Goal: Task Accomplishment & Management: Use online tool/utility

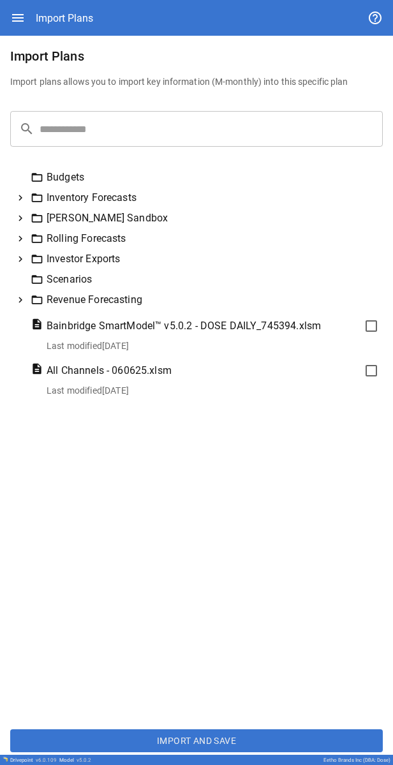
click at [71, 180] on div "Budgets" at bounding box center [204, 177] width 347 height 15
click at [23, 298] on icon at bounding box center [20, 299] width 11 height 11
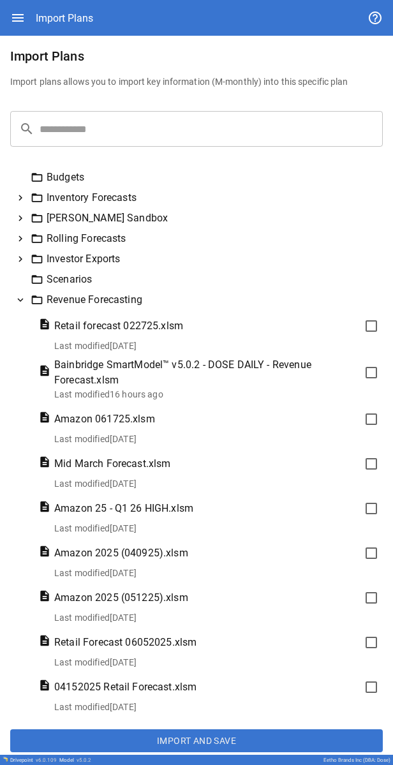
click at [21, 300] on icon at bounding box center [21, 300] width 6 height 4
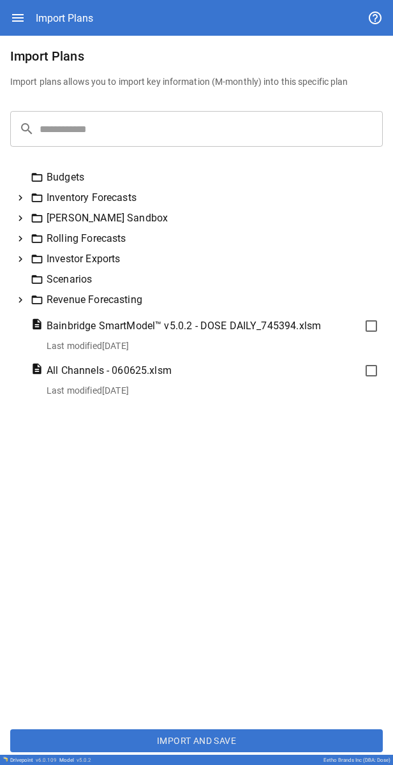
click at [21, 261] on icon at bounding box center [20, 258] width 11 height 11
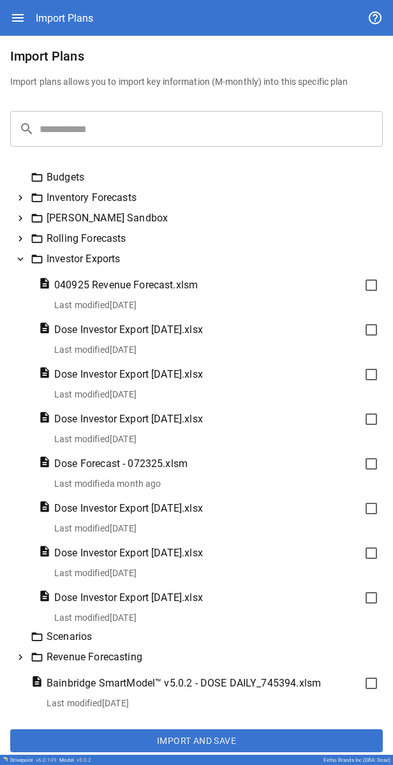
click at [21, 261] on icon at bounding box center [20, 258] width 11 height 11
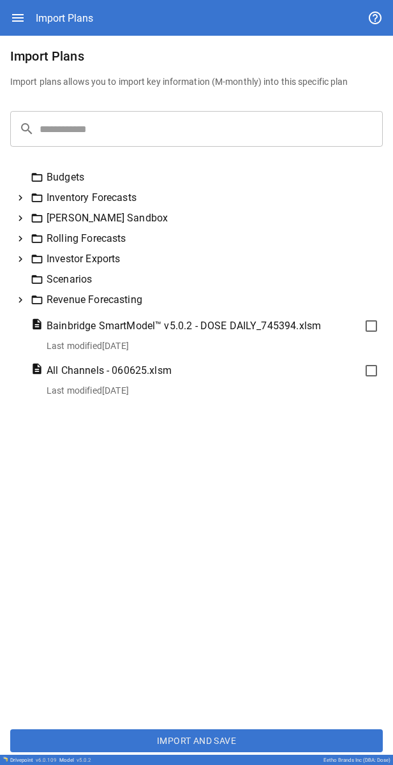
click at [21, 240] on icon at bounding box center [20, 239] width 4 height 6
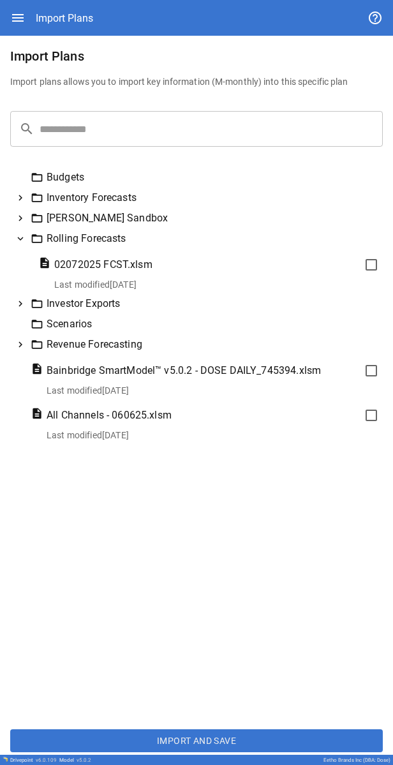
click at [20, 240] on icon at bounding box center [21, 239] width 6 height 4
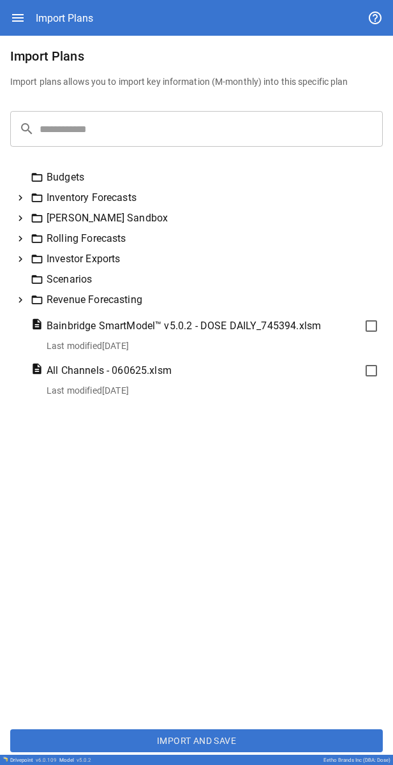
click at [23, 223] on icon at bounding box center [20, 217] width 11 height 11
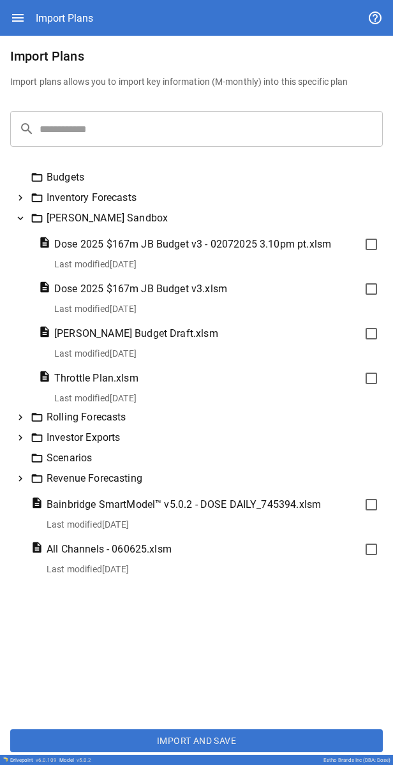
click at [22, 217] on icon at bounding box center [21, 218] width 6 height 4
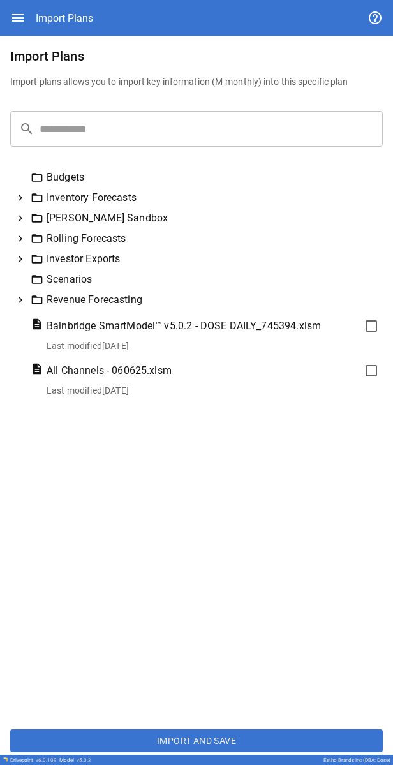
click at [22, 198] on icon at bounding box center [20, 198] width 4 height 6
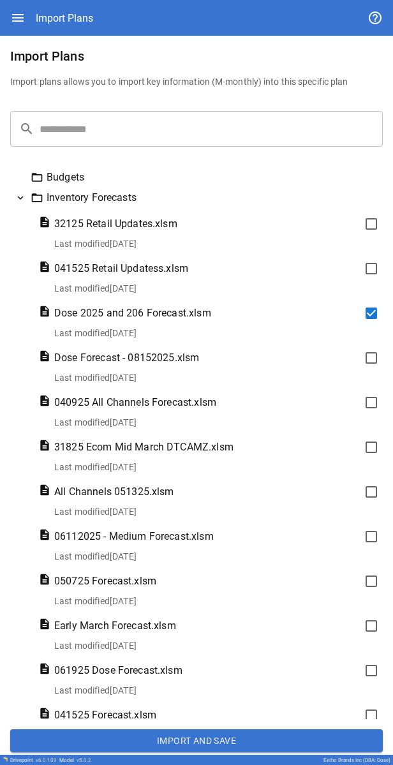
click at [220, 736] on button "Import and Save" at bounding box center [196, 740] width 372 height 23
